Goal: Information Seeking & Learning: Learn about a topic

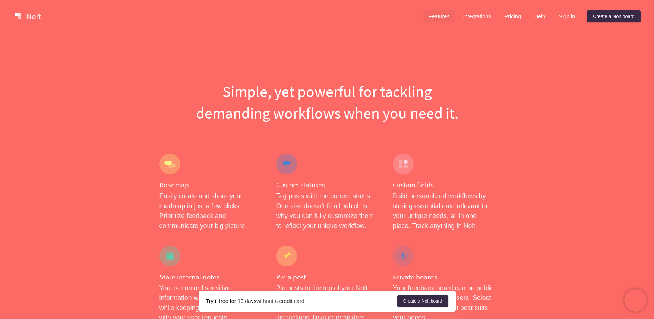
drag, startPoint x: 208, startPoint y: 65, endPoint x: 479, endPoint y: 117, distance: 276.1
click at [484, 117] on h1 "Simple, yet powerful for tackling demanding workflows when you need it." at bounding box center [326, 101] width 335 height 43
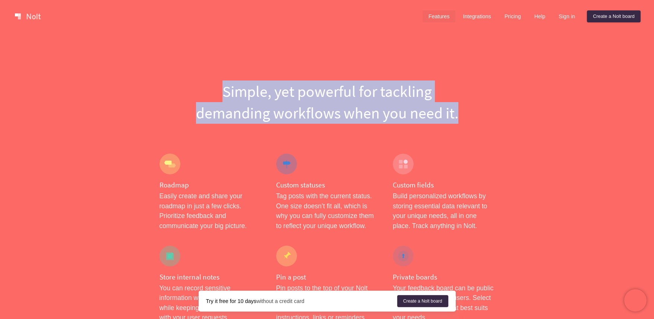
drag, startPoint x: 484, startPoint y: 117, endPoint x: 187, endPoint y: 85, distance: 298.0
click at [187, 85] on h1 "Simple, yet powerful for tackling demanding workflows when you need it." at bounding box center [326, 101] width 335 height 43
click at [187, 84] on h1 "Simple, yet powerful for tackling demanding workflows when you need it." at bounding box center [326, 101] width 335 height 43
drag, startPoint x: 213, startPoint y: 87, endPoint x: 354, endPoint y: 139, distance: 150.9
click at [360, 121] on h1 "Simple, yet powerful for tackling demanding workflows when you need it." at bounding box center [326, 101] width 335 height 43
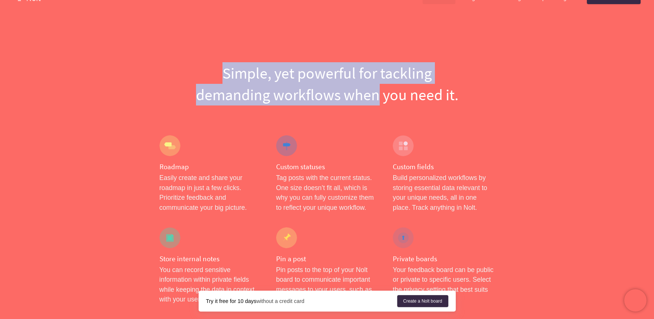
scroll to position [82, 0]
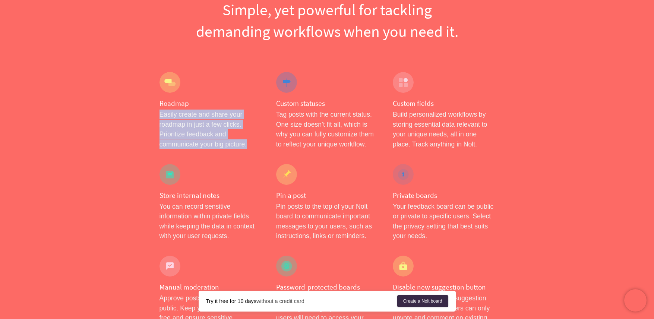
drag, startPoint x: 144, startPoint y: 115, endPoint x: 251, endPoint y: 151, distance: 112.8
click at [256, 151] on div "Roadmap Easily create and share your roadmap in just a few clicks. Prioritize f…" at bounding box center [210, 110] width 117 height 92
drag, startPoint x: 249, startPoint y: 151, endPoint x: 145, endPoint y: 102, distance: 114.0
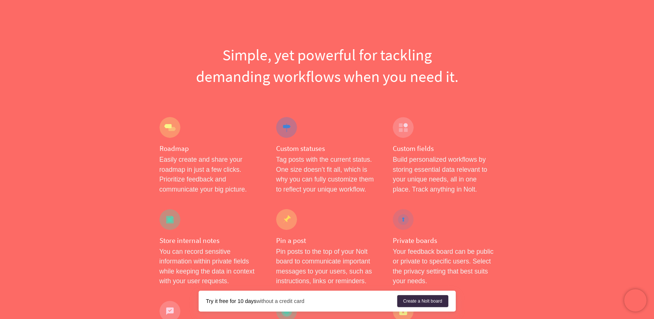
scroll to position [0, 0]
